Goal: Entertainment & Leisure: Consume media (video, audio)

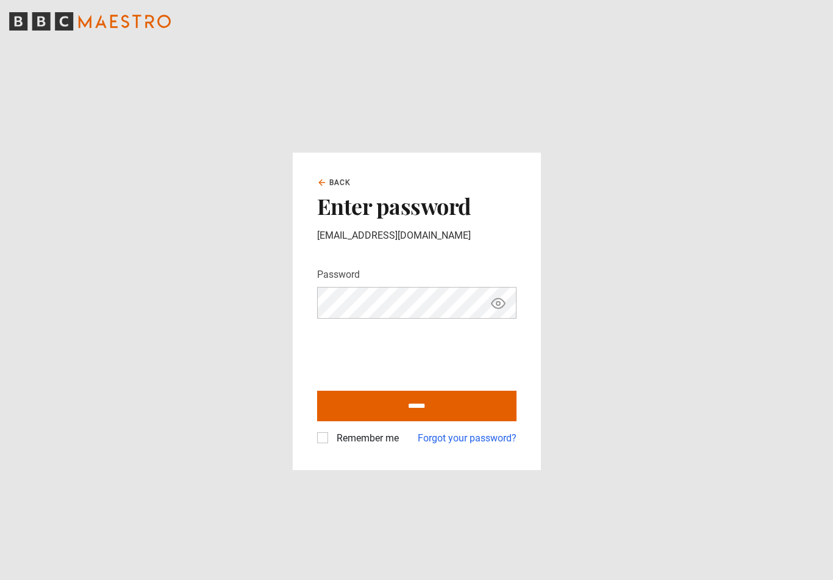
click at [416, 420] on input "******" at bounding box center [417, 405] width 200 height 31
type input "**********"
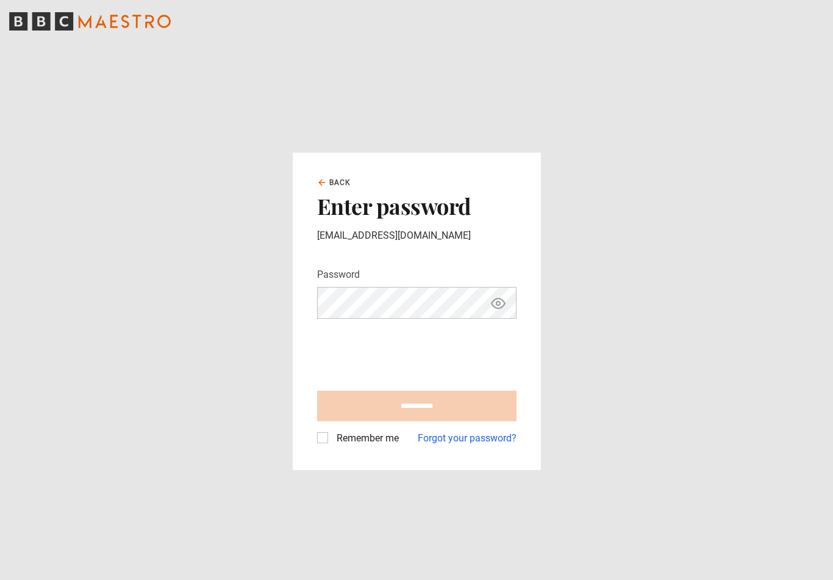
click at [371, 445] on label "Remember me" at bounding box center [365, 438] width 67 height 15
click at [332, 445] on label "Remember me" at bounding box center [365, 438] width 67 height 15
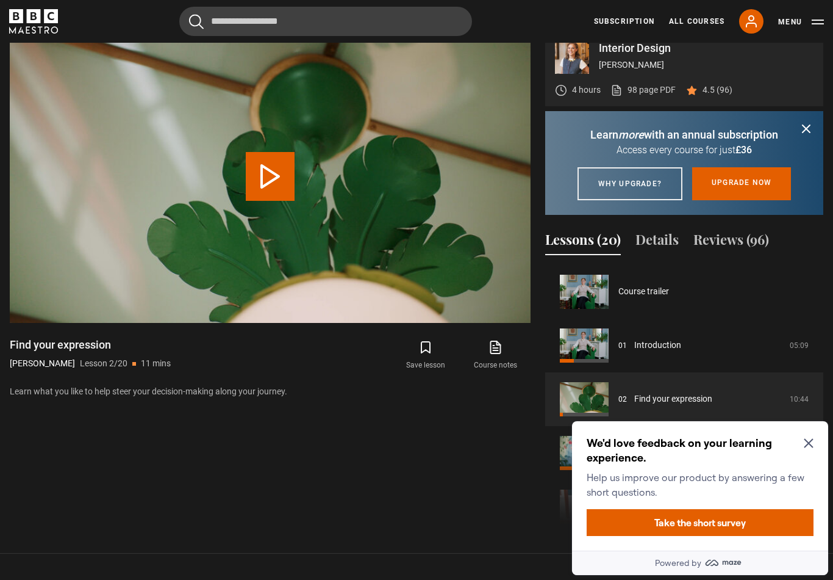
click at [808, 442] on icon "Close Maze Prompt" at bounding box center [808, 443] width 9 height 9
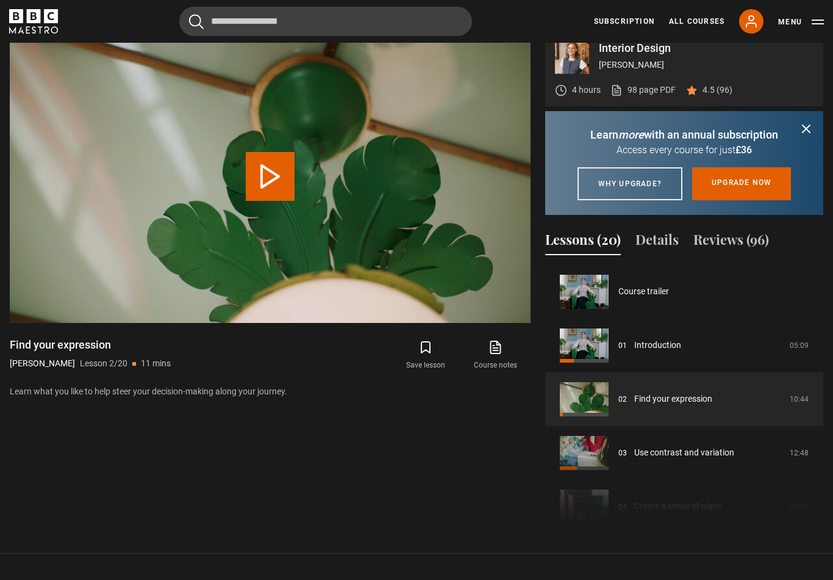
click at [635, 351] on link "Introduction" at bounding box center [658, 345] width 47 height 13
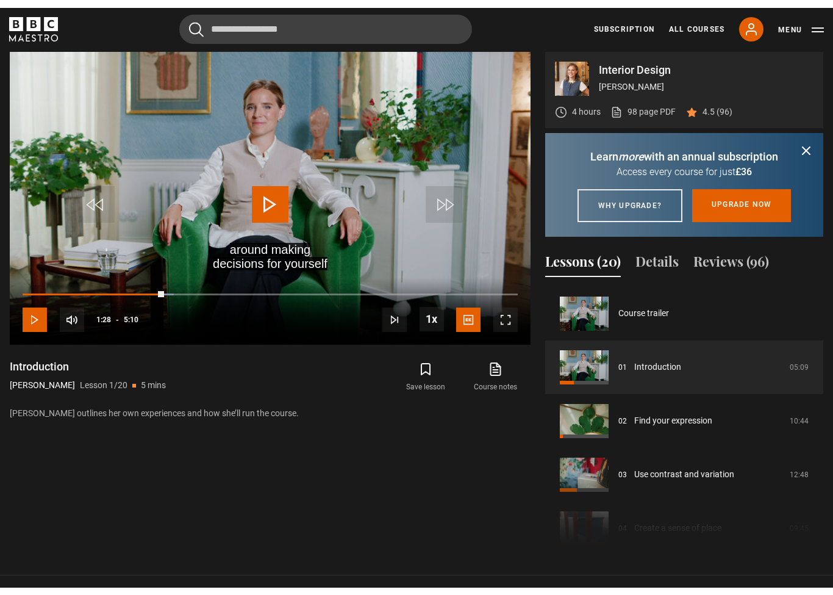
scroll to position [589, 0]
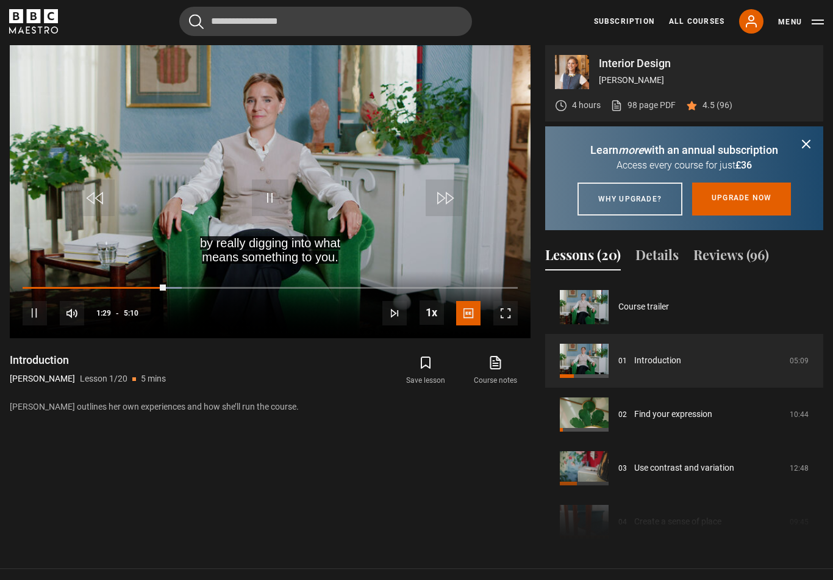
click at [212, 237] on video-js "by really digging into what means something to you. Video Player is loading. Pl…" at bounding box center [270, 191] width 521 height 293
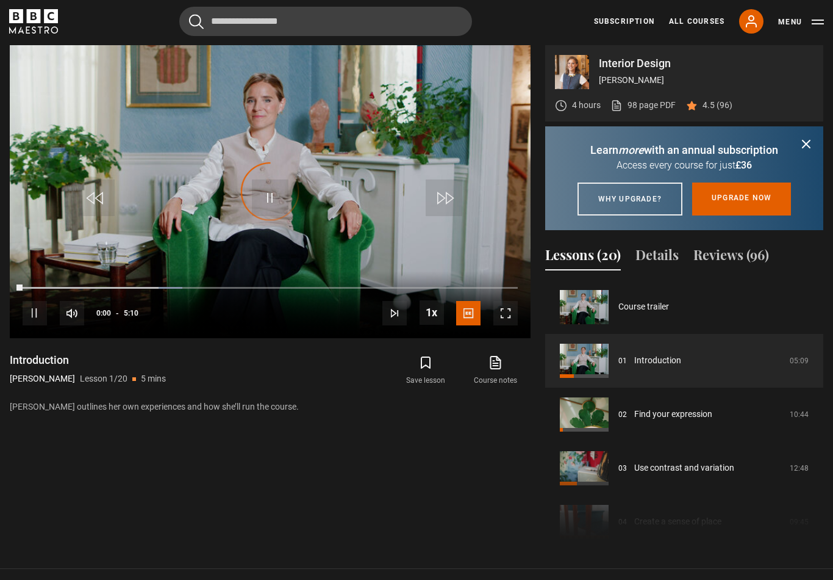
click at [491, 339] on div "10s Skip Back 10 seconds Pause 10s Skip Forward 10 seconds Loaded : 32.26% Paus…" at bounding box center [270, 305] width 521 height 68
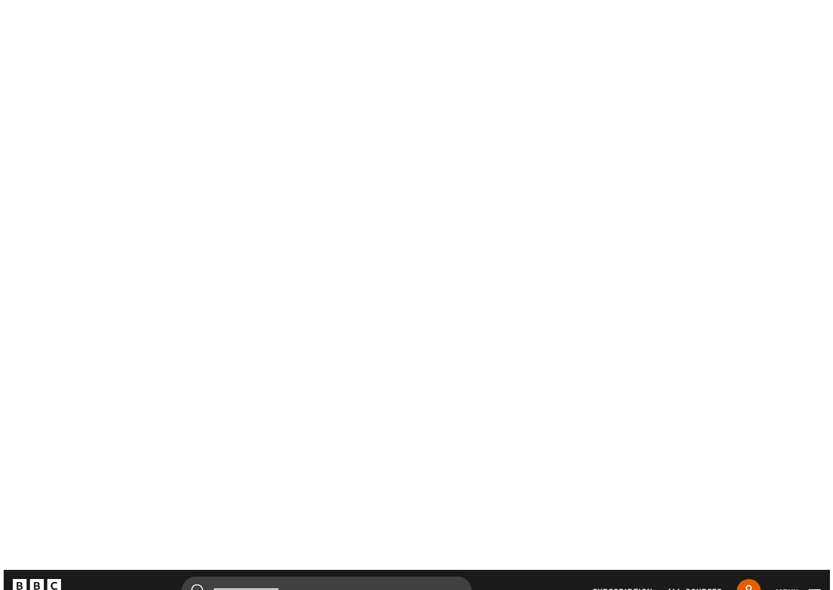
scroll to position [15, 0]
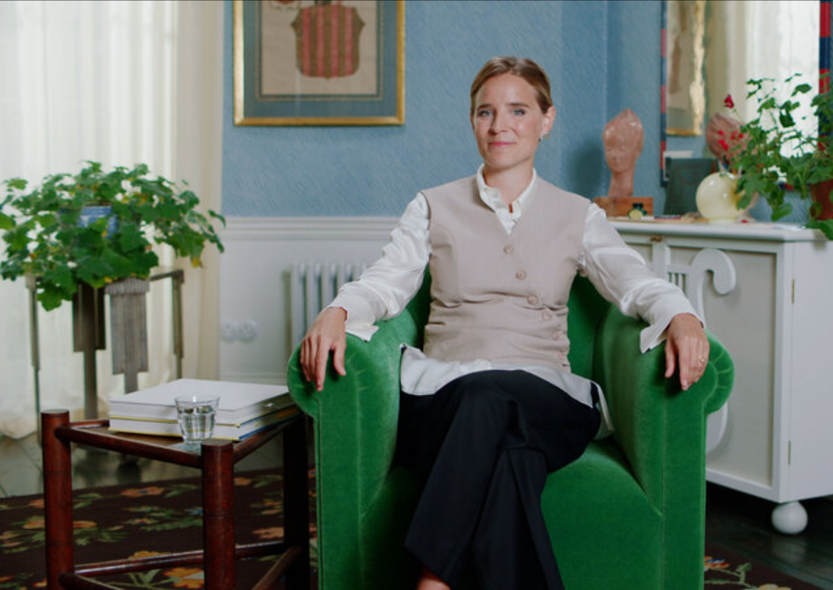
click at [298, 240] on video-js "Video Player is loading. Play Lesson Introduction 10s Skip Back 10 seconds Paus…" at bounding box center [416, 295] width 833 height 590
